Goal: Navigation & Orientation: Find specific page/section

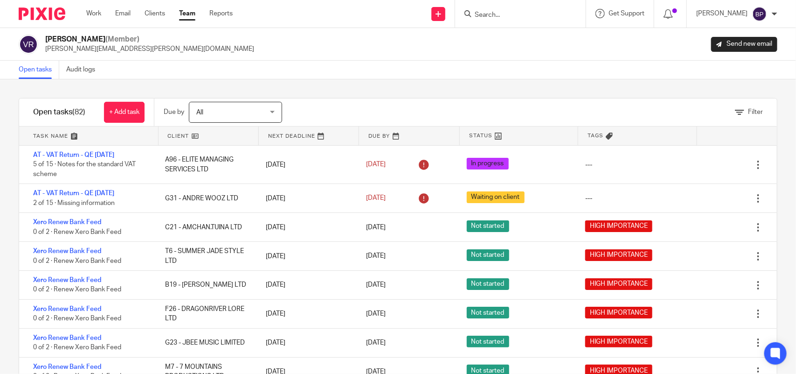
click at [362, 83] on div "Filter tasks Only show tasks matching all of these conditions 1 Client name Is …" at bounding box center [398, 226] width 796 height 294
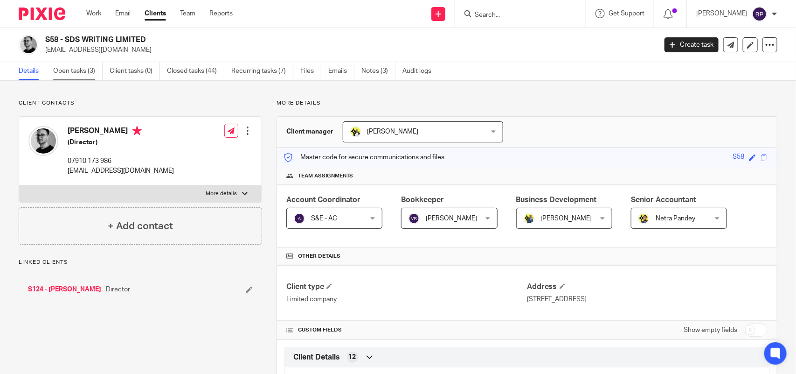
click at [75, 71] on link "Open tasks (3)" at bounding box center [77, 71] width 49 height 18
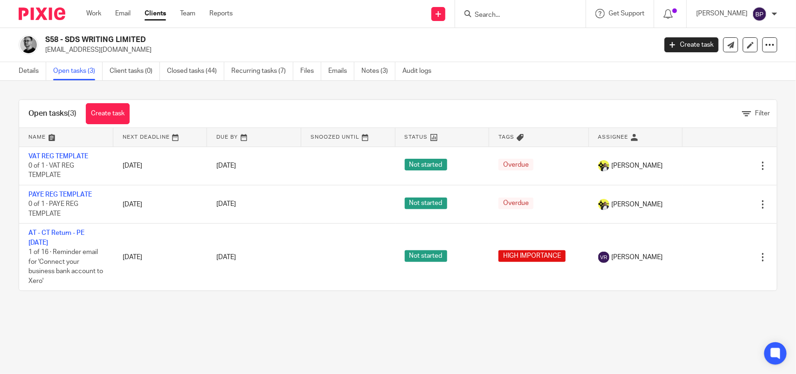
click at [491, 13] on input "Search" at bounding box center [516, 15] width 84 height 8
paste input "SDS WRITING LIMITED"
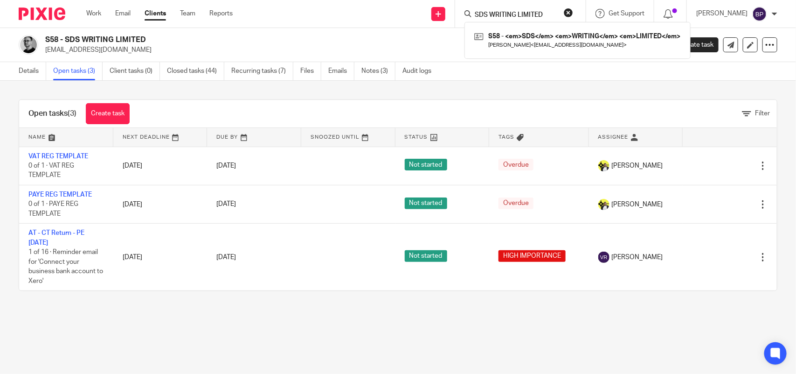
type input "SDS WRITING LIMITED"
click at [504, 41] on link at bounding box center [577, 39] width 211 height 21
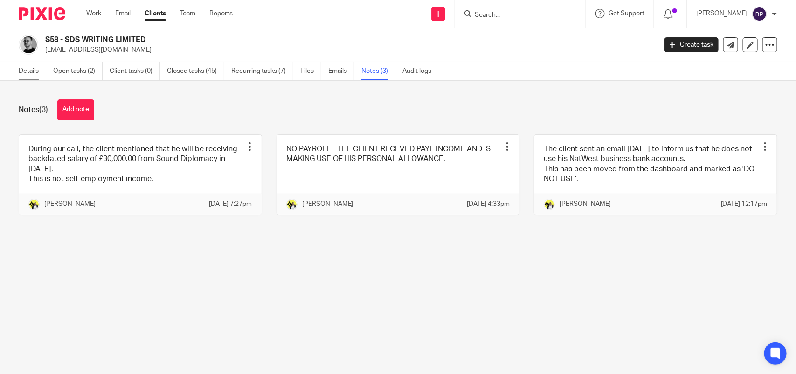
click at [31, 75] on link "Details" at bounding box center [33, 71] width 28 height 18
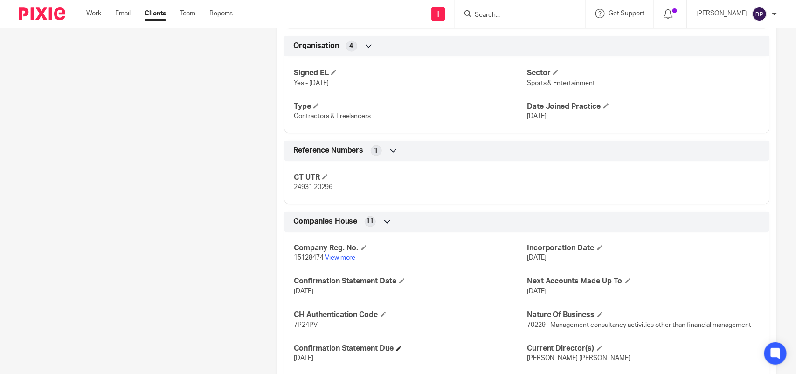
scroll to position [700, 0]
